Goal: Check status

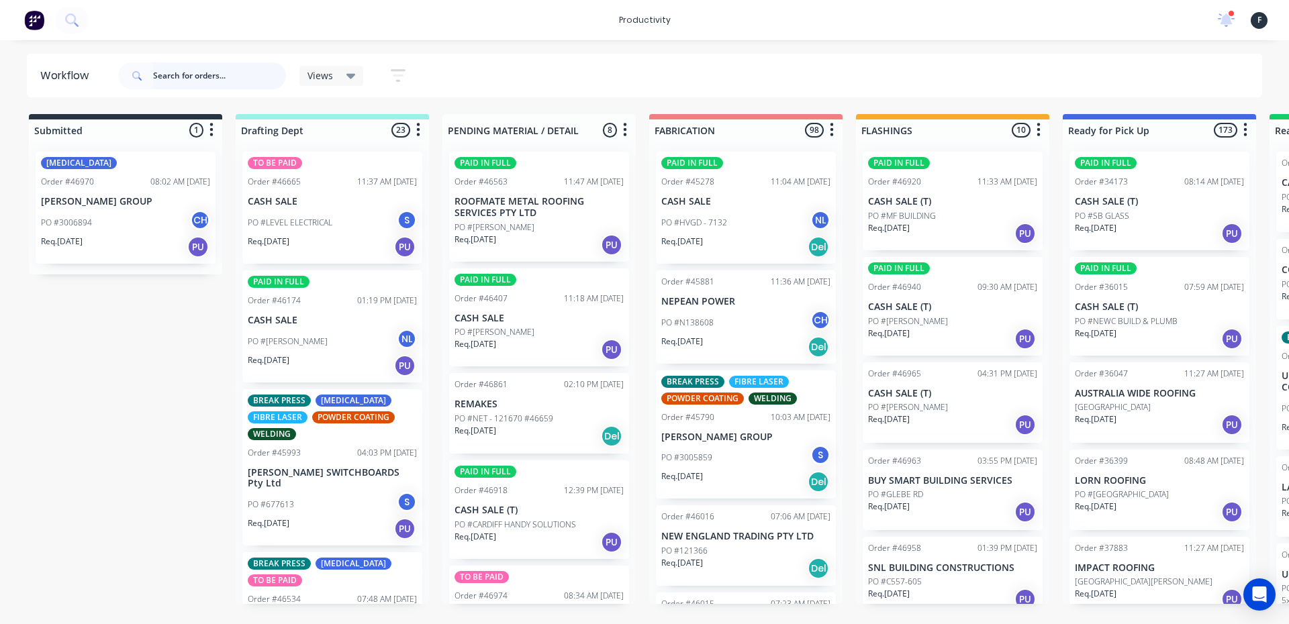
click at [223, 81] on input "text" at bounding box center [219, 75] width 133 height 27
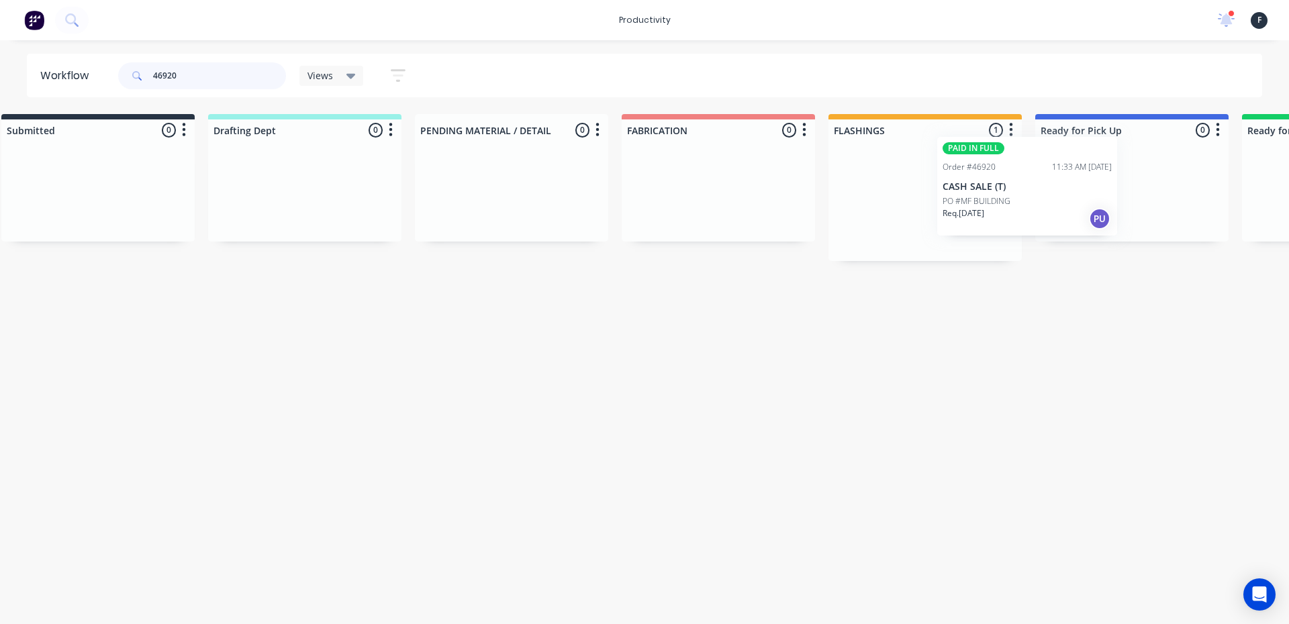
drag, startPoint x: 1003, startPoint y: 243, endPoint x: 1083, endPoint y: 226, distance: 81.7
click at [1083, 226] on div "Submitted 0 Sort By Created date Required date Order number Customer name Most …" at bounding box center [1081, 187] width 2238 height 147
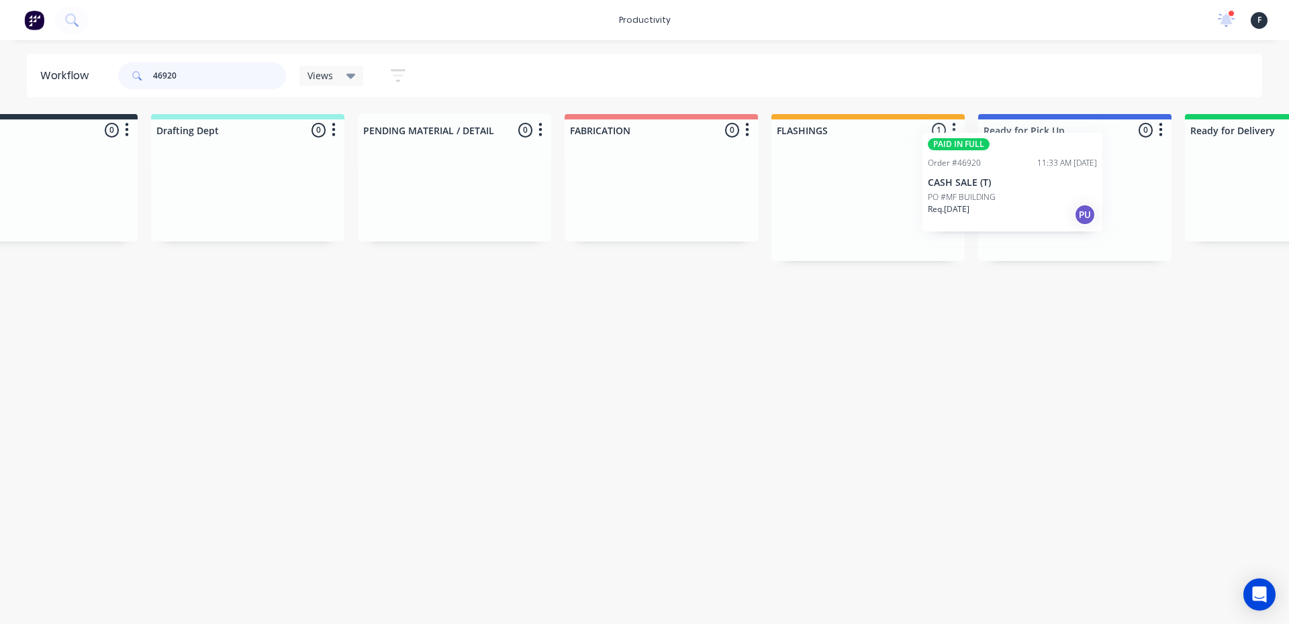
drag, startPoint x: 915, startPoint y: 248, endPoint x: 1014, endPoint y: 227, distance: 101.0
click at [1014, 227] on div "Submitted 0 Sort By Created date Required date Order number Customer name Most …" at bounding box center [1024, 187] width 2238 height 147
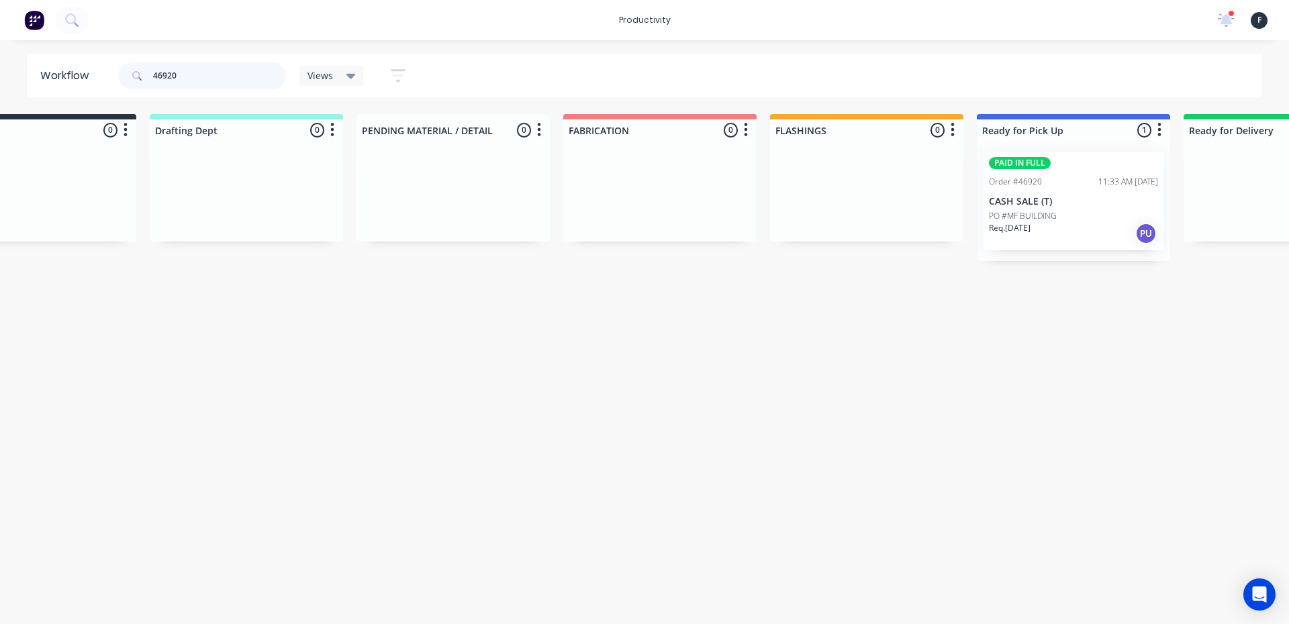
type input "46920"
click at [1014, 227] on p "Req. 14/08/25" at bounding box center [1010, 228] width 42 height 12
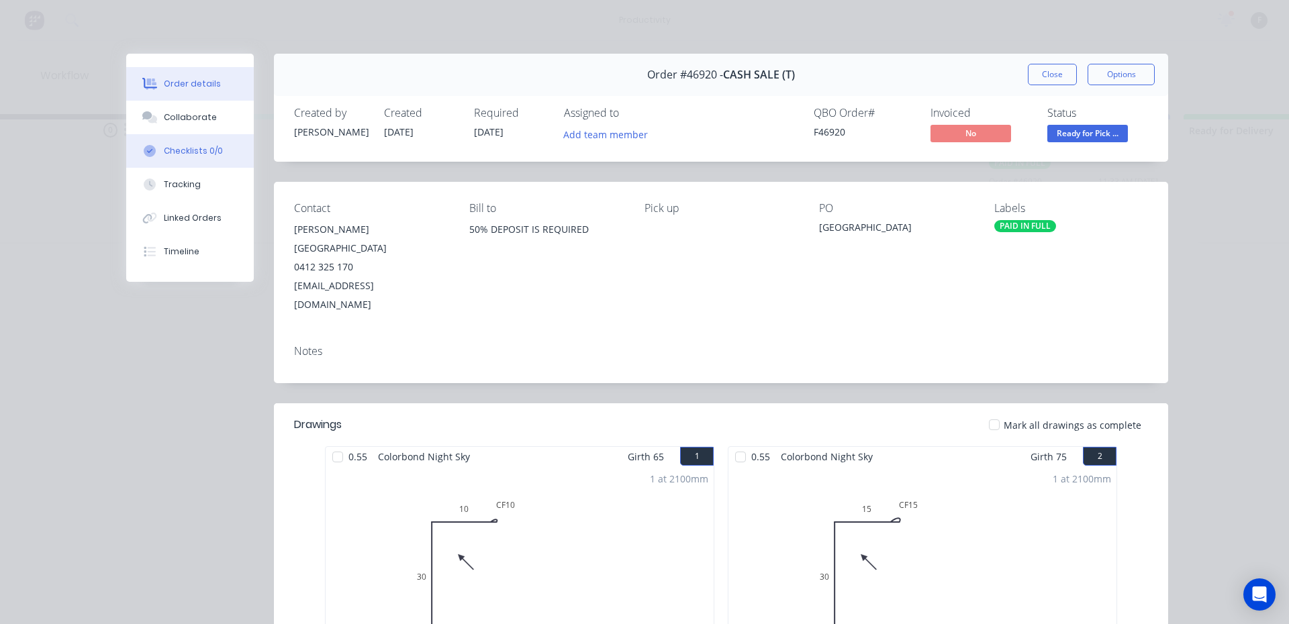
click at [146, 137] on button "Checklists 0/0" at bounding box center [190, 151] width 128 height 34
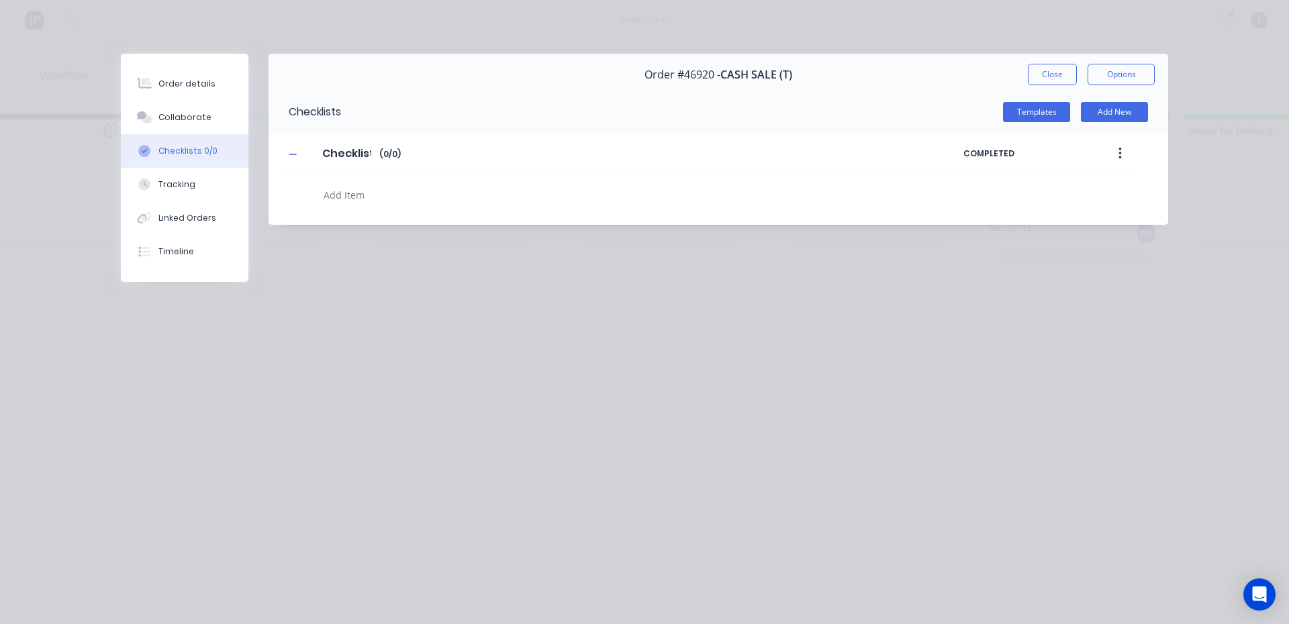
type textarea "x"
click at [152, 116] on icon at bounding box center [144, 117] width 15 height 12
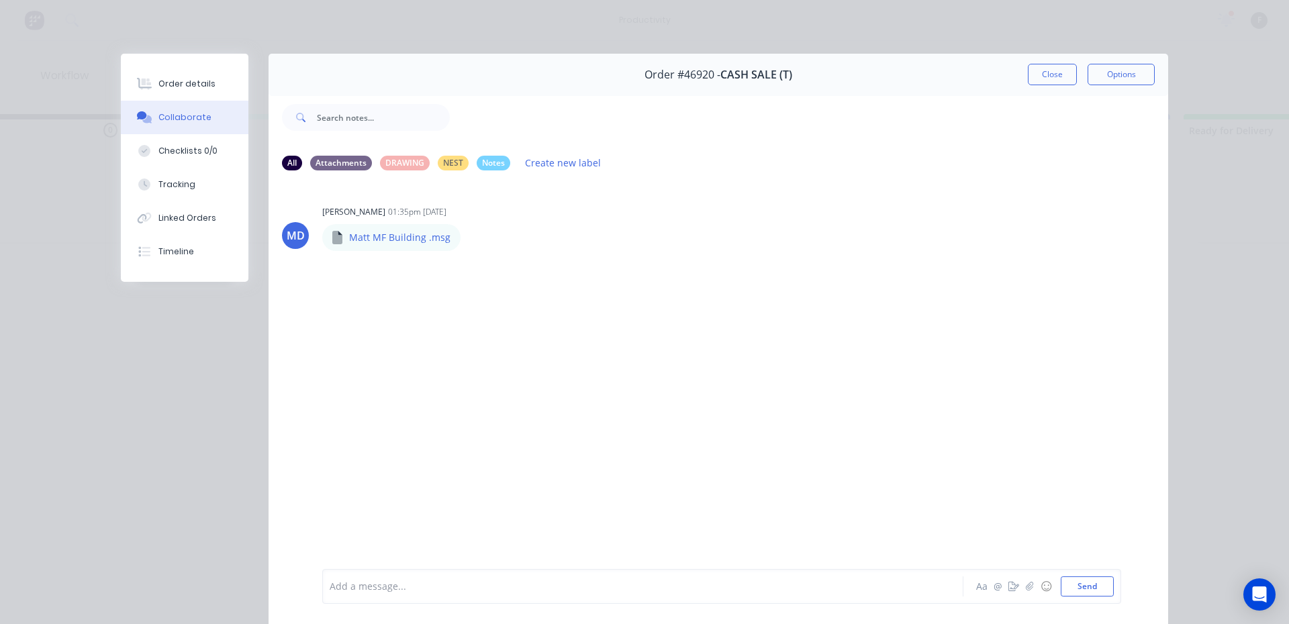
click at [336, 582] on div at bounding box center [623, 587] width 587 height 14
